Goal: Task Accomplishment & Management: Use online tool/utility

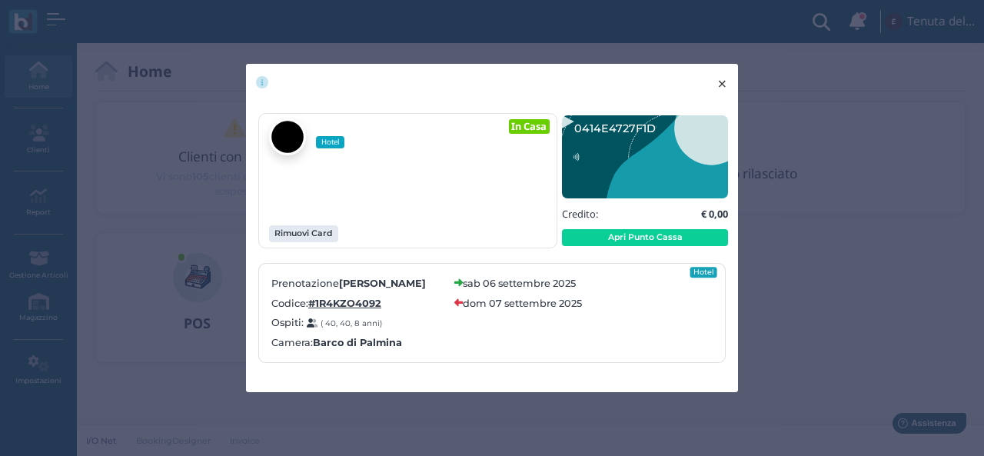
click at [721, 88] on span "×" at bounding box center [723, 84] width 12 height 20
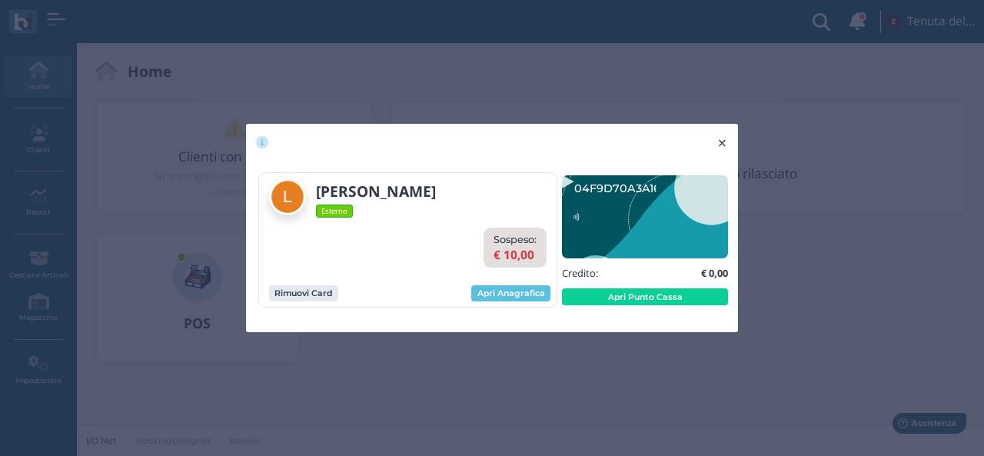
click at [722, 145] on span "×" at bounding box center [723, 143] width 12 height 20
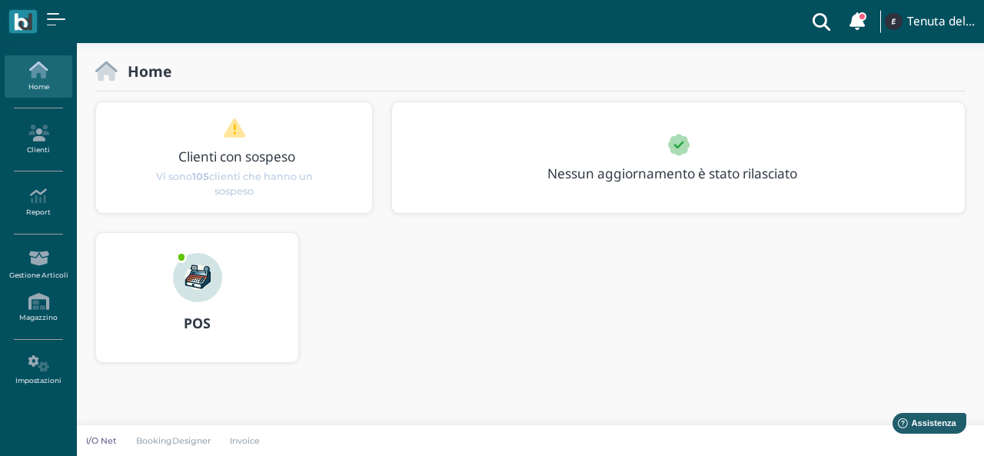
click at [205, 299] on img at bounding box center [197, 277] width 49 height 49
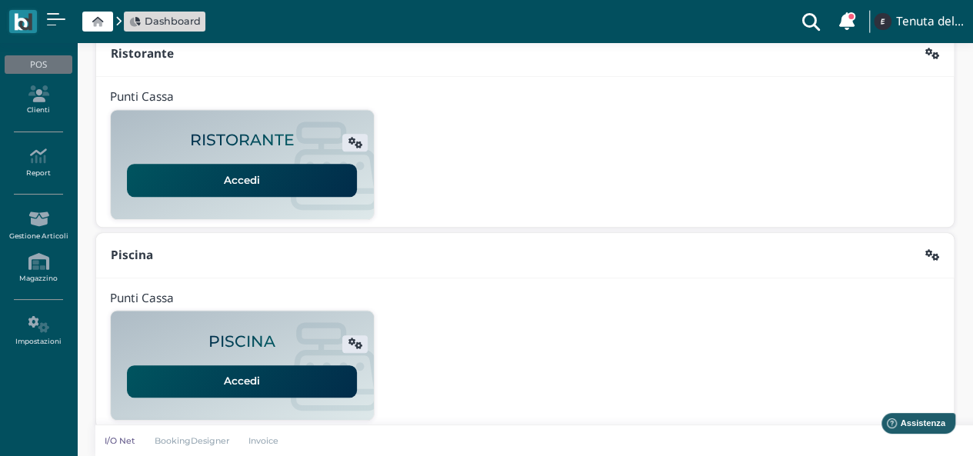
click at [265, 376] on link "Accedi" at bounding box center [242, 381] width 230 height 32
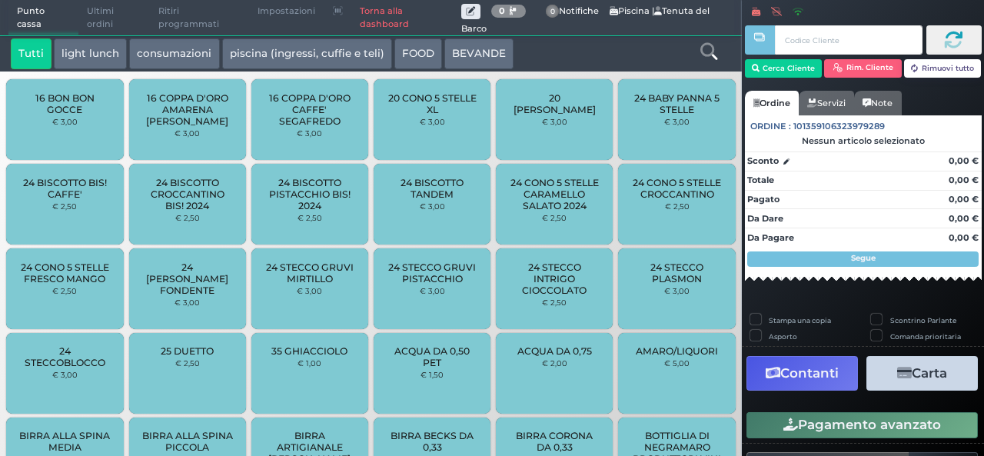
click at [388, 18] on link "Torna alla dashboard" at bounding box center [406, 18] width 110 height 35
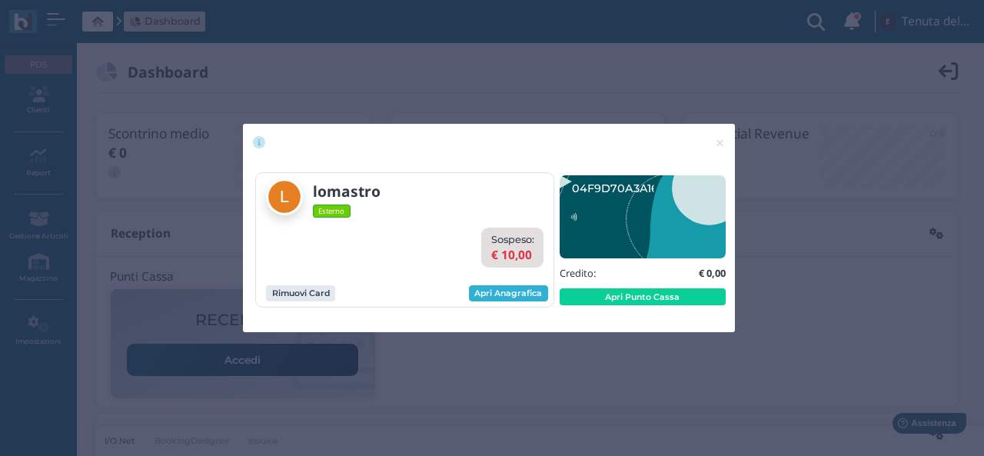
click at [531, 299] on link "Apri Anagrafica" at bounding box center [508, 293] width 79 height 17
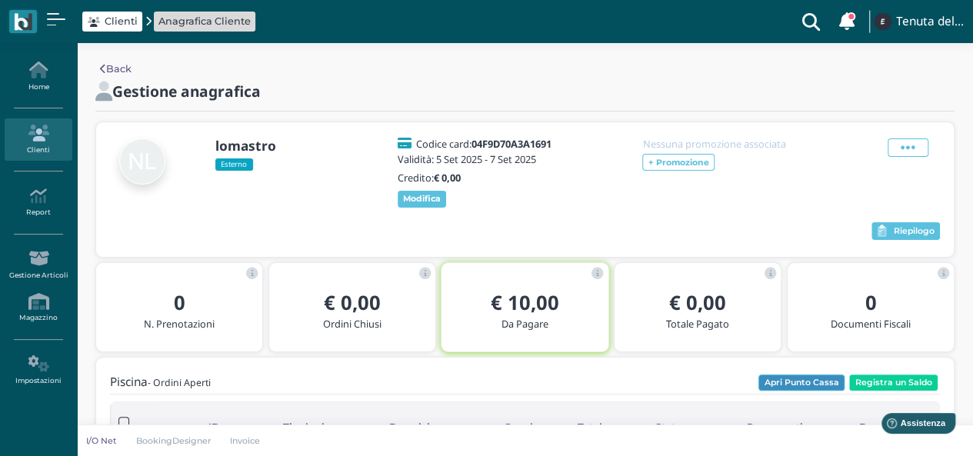
click at [820, 382] on button "Apri Punto Cassa" at bounding box center [801, 383] width 86 height 17
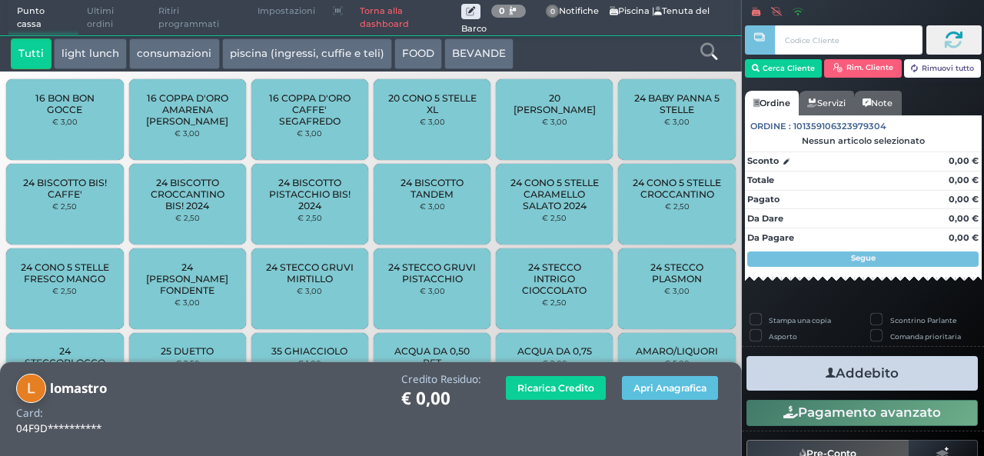
click at [115, 24] on span "Ultimi ordini" at bounding box center [114, 18] width 72 height 35
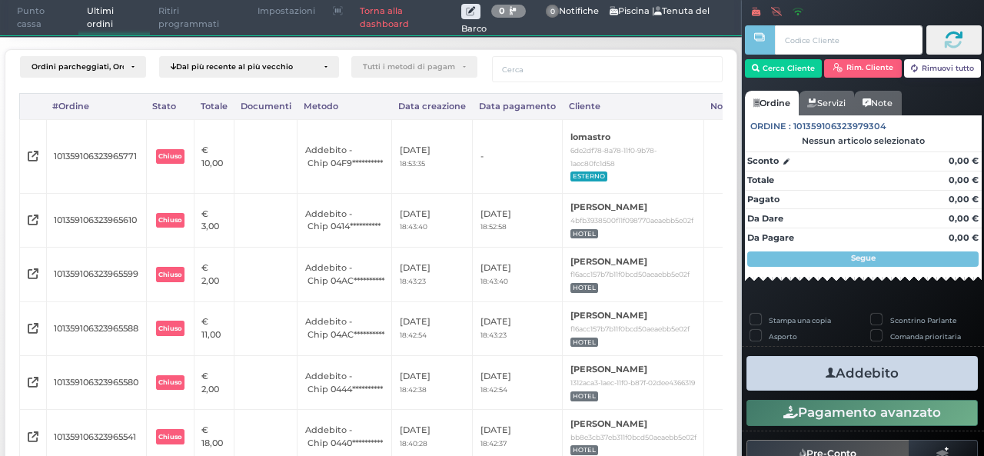
click at [545, 159] on td "-" at bounding box center [518, 156] width 90 height 73
click at [558, 157] on td "-" at bounding box center [518, 156] width 90 height 73
click at [185, 157] on span "Chiuso" at bounding box center [170, 156] width 28 height 15
click at [31, 157] on icon at bounding box center [33, 156] width 11 height 1
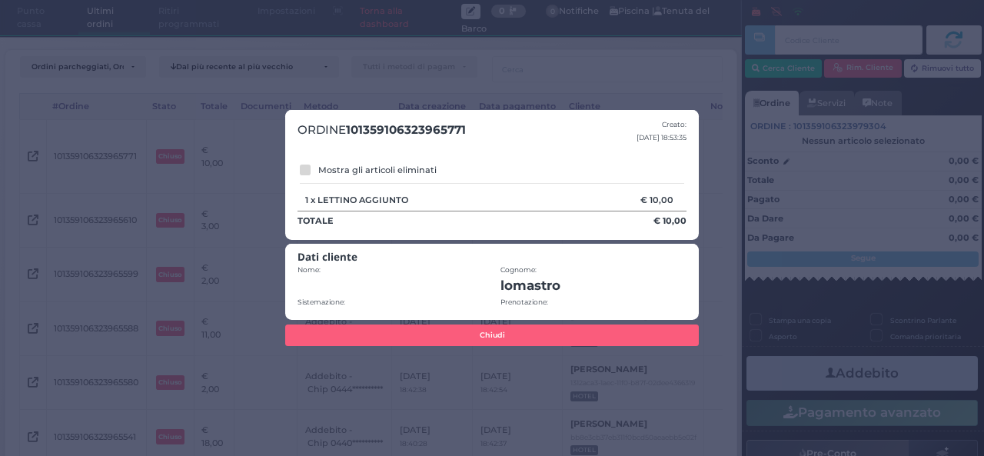
click at [568, 333] on button "Chiudi" at bounding box center [492, 336] width 414 height 22
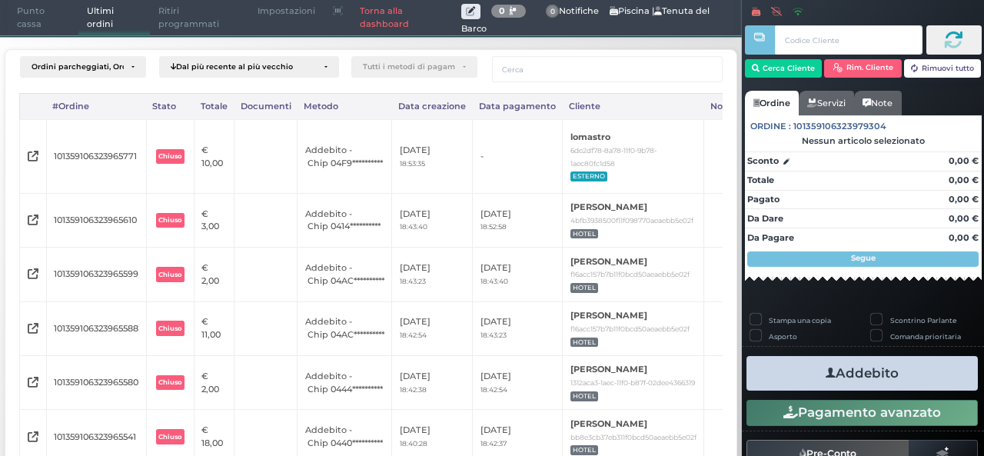
click at [351, 159] on td "**********" at bounding box center [345, 156] width 95 height 73
